Goal: Find specific page/section: Find specific page/section

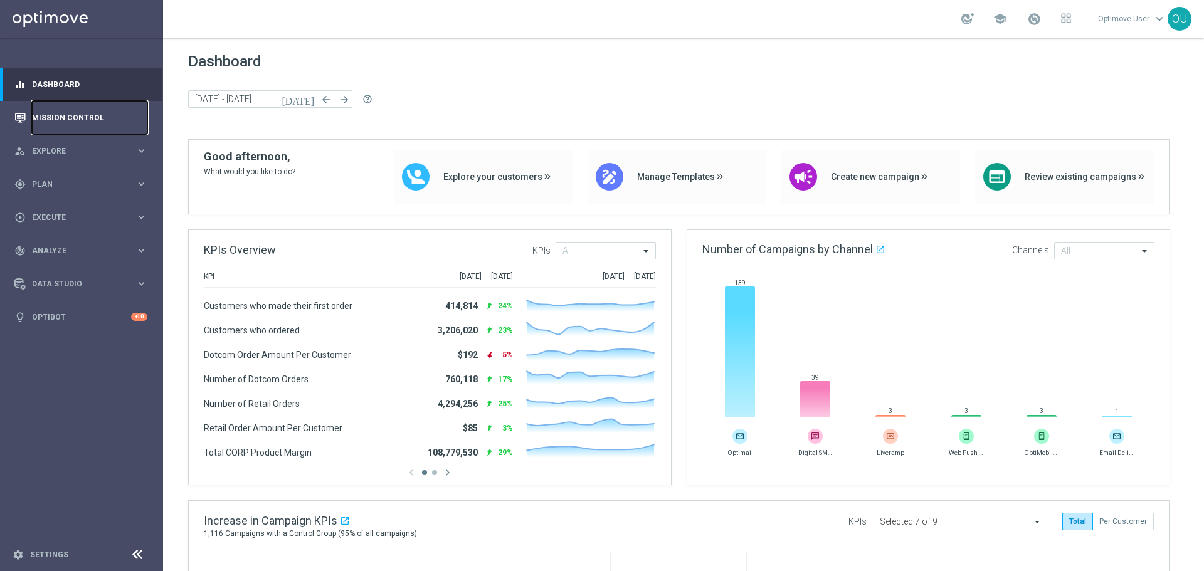
click at [119, 113] on link "Mission Control" at bounding box center [89, 117] width 115 height 33
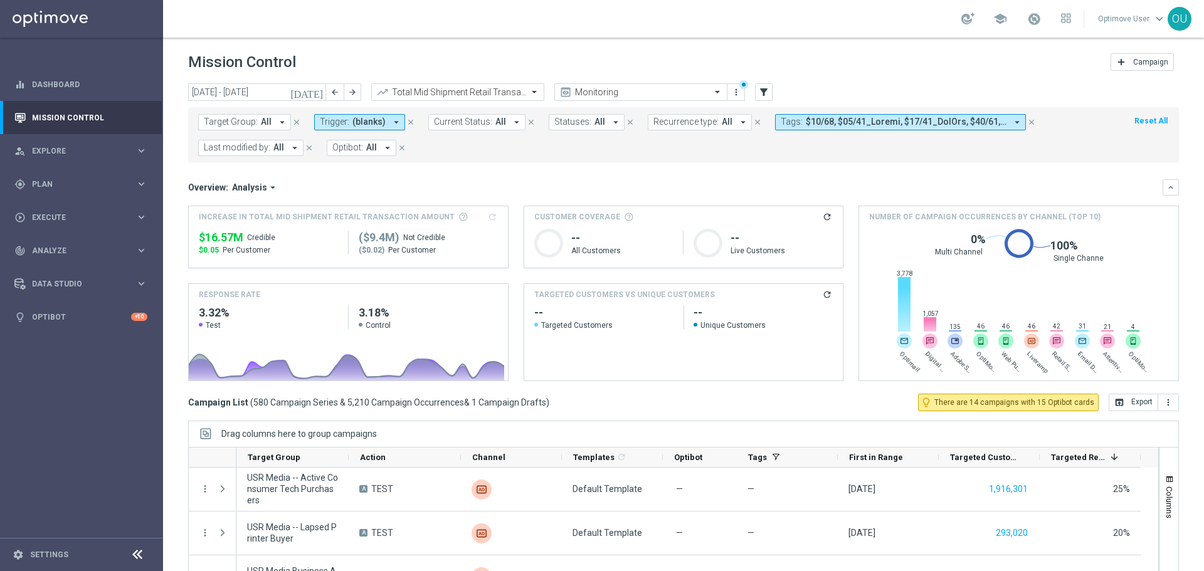
click at [260, 179] on div "Overview: Analysis arrow_drop_down keyboard_arrow_down" at bounding box center [683, 187] width 991 height 16
click at [260, 181] on div "Overview: Analysis arrow_drop_down keyboard_arrow_down" at bounding box center [683, 187] width 991 height 16
click at [262, 184] on span "Analysis" at bounding box center [249, 187] width 35 height 11
click at [255, 219] on div "Optimail" at bounding box center [243, 226] width 75 height 18
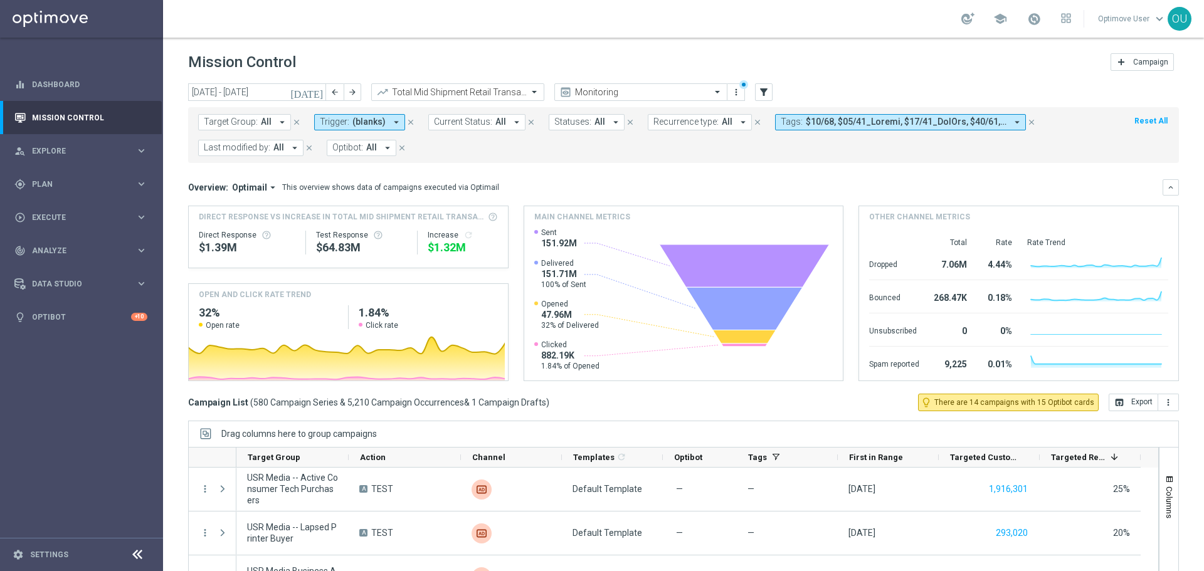
click at [260, 191] on span "Optimail" at bounding box center [249, 187] width 35 height 11
click at [385, 171] on mini-dashboard "Overview: Optimail arrow_drop_down Drag here to set row groups Drag here to set…" at bounding box center [683, 278] width 991 height 231
click at [255, 184] on span "Optimail" at bounding box center [249, 187] width 35 height 11
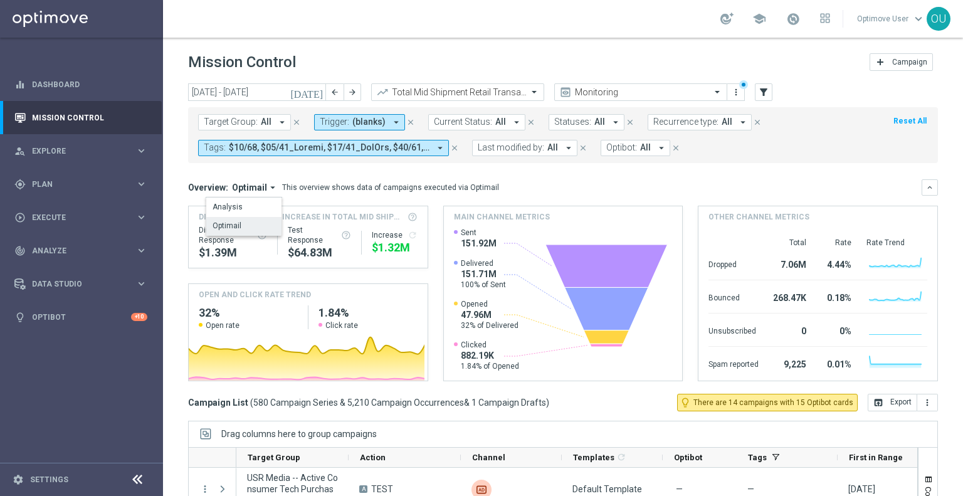
click at [213, 177] on mini-dashboard "Overview: Optimail arrow_drop_down Drag here to set row groups Drag here to set…" at bounding box center [563, 278] width 750 height 231
click at [248, 187] on span "Optimail" at bounding box center [249, 187] width 35 height 11
click at [235, 177] on mini-dashboard "Overview: Optimail arrow_drop_down Drag here to set row groups Drag here to set…" at bounding box center [563, 278] width 750 height 231
